Goal: Information Seeking & Learning: Learn about a topic

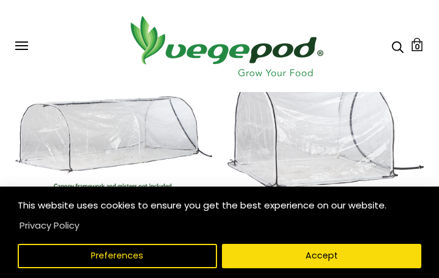
scroll to position [371, 0]
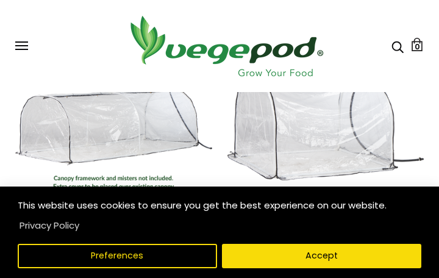
click at [354, 268] on button "Accept" at bounding box center [321, 256] width 199 height 24
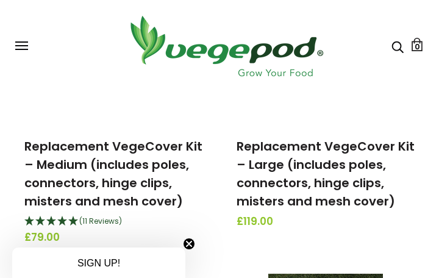
scroll to position [1050, 0]
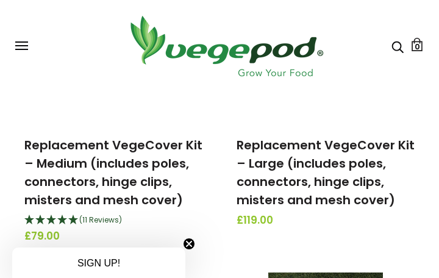
click at [428, 119] on div "Accessories & Other Products Vegepod Booster (7 Reviews) £9.99 Gift Card From £…" at bounding box center [219, 233] width 439 height 2316
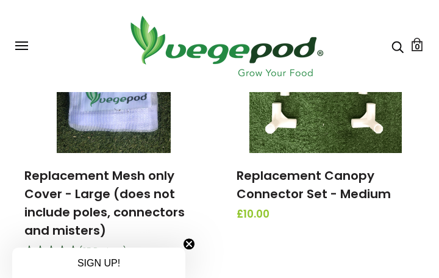
scroll to position [1628, 0]
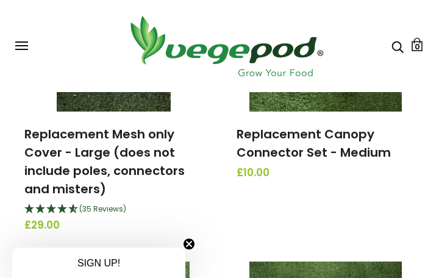
scroll to position [1668, 0]
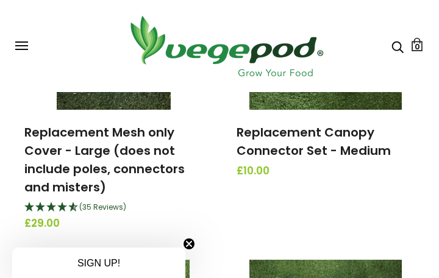
click at [169, 165] on link "Replacement Mesh only Cover - Large (does not include poles, connectors and mis…" at bounding box center [104, 160] width 160 height 72
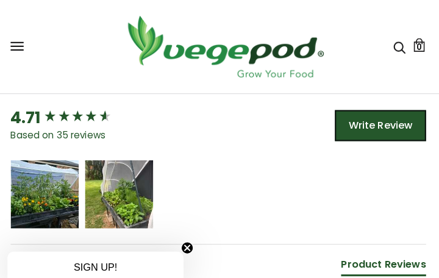
scroll to position [867, 0]
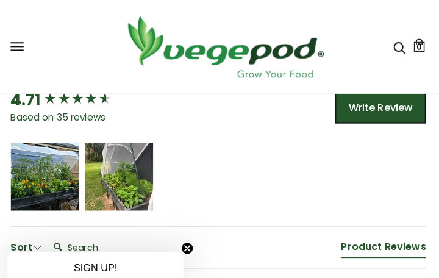
click at [316, 148] on div "[PERSON_NAME] [PERSON_NAME]" at bounding box center [219, 173] width 408 height 67
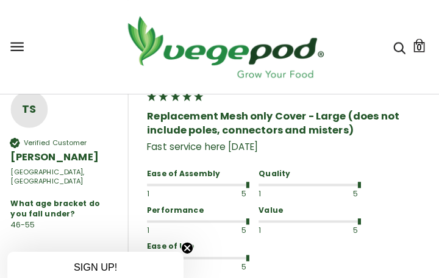
scroll to position [1343, 0]
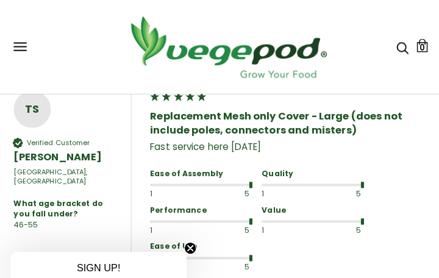
click at [407, 138] on div "Fast service here within 4 days" at bounding box center [286, 144] width 274 height 13
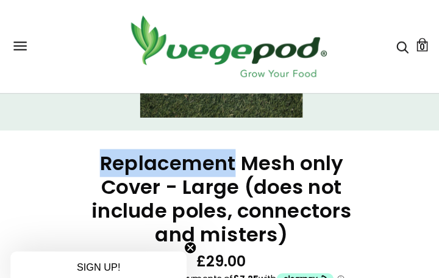
scroll to position [229, 0]
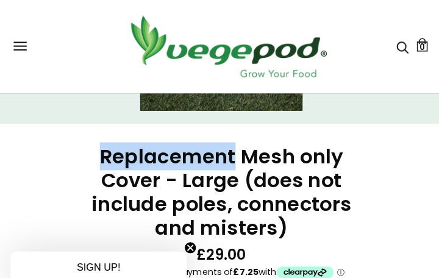
click at [405, 135] on div "Replacement Mesh only Cover - Large (does not include poles, connectors and mis…" at bounding box center [212, 265] width 454 height 287
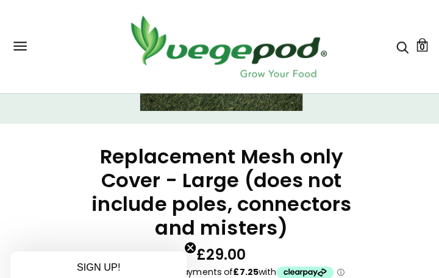
click at [405, 135] on div "Replacement Mesh only Cover - Large (does not include poles, connectors and mis…" at bounding box center [212, 265] width 454 height 287
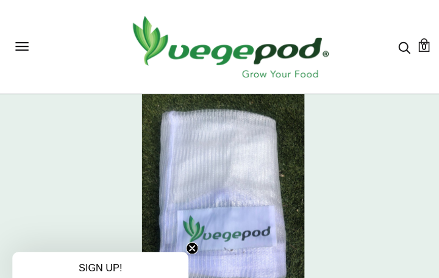
scroll to position [0, 0]
